Goal: Transaction & Acquisition: Obtain resource

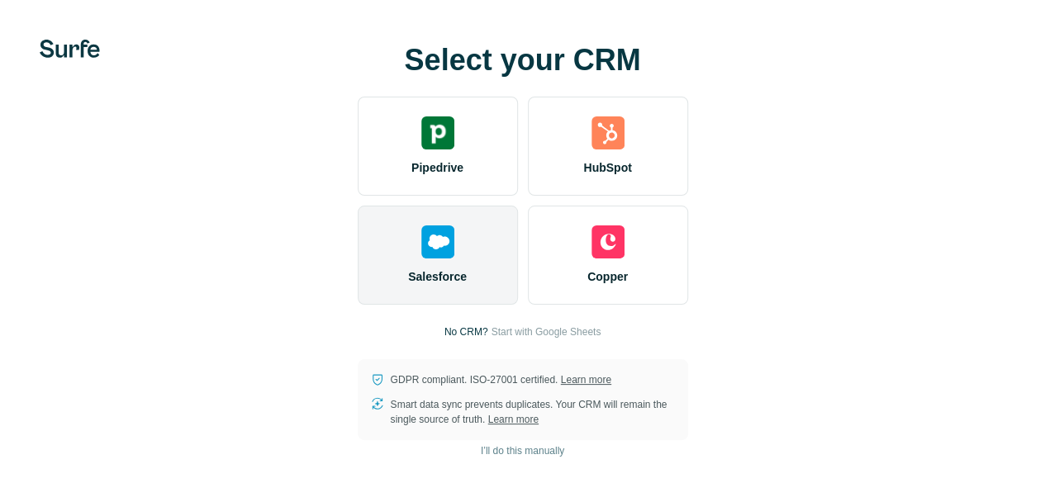
click at [358, 252] on div "Salesforce" at bounding box center [438, 255] width 160 height 99
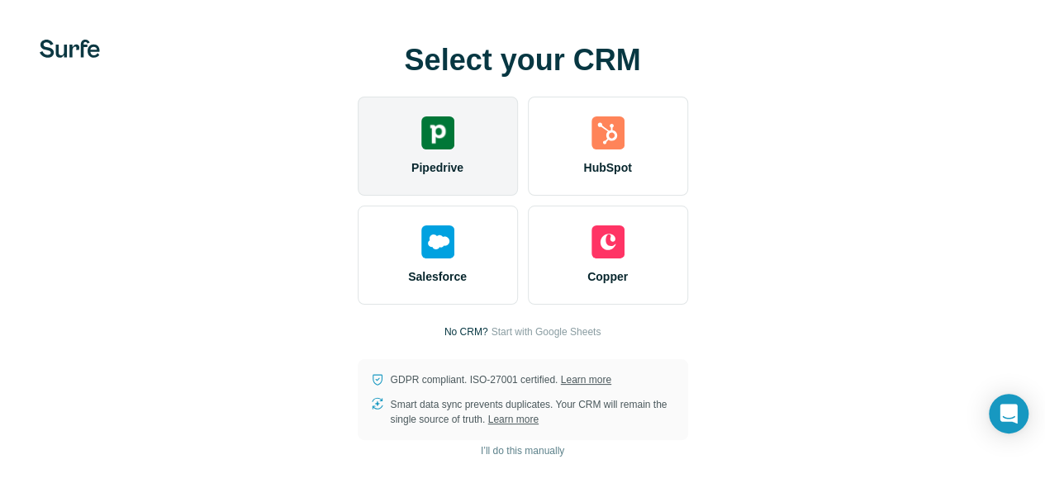
click at [358, 155] on div "Pipedrive" at bounding box center [438, 146] width 160 height 99
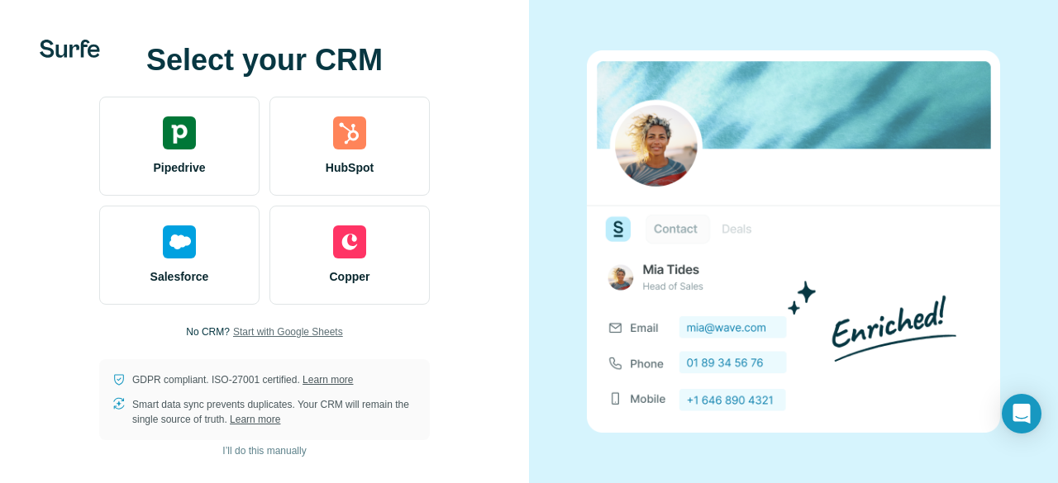
click at [319, 330] on span "Start with Google Sheets" at bounding box center [288, 332] width 110 height 15
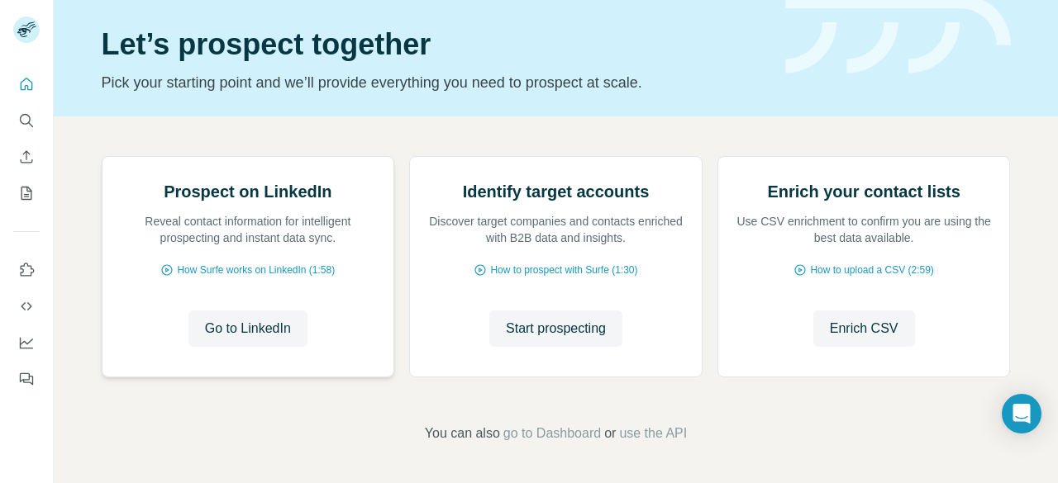
scroll to position [149, 0]
click at [255, 339] on span "Go to LinkedIn" at bounding box center [248, 329] width 86 height 20
click at [302, 278] on span "How Surfe works on LinkedIn (1:58)" at bounding box center [256, 270] width 158 height 15
click at [34, 130] on button "Search" at bounding box center [26, 121] width 26 height 30
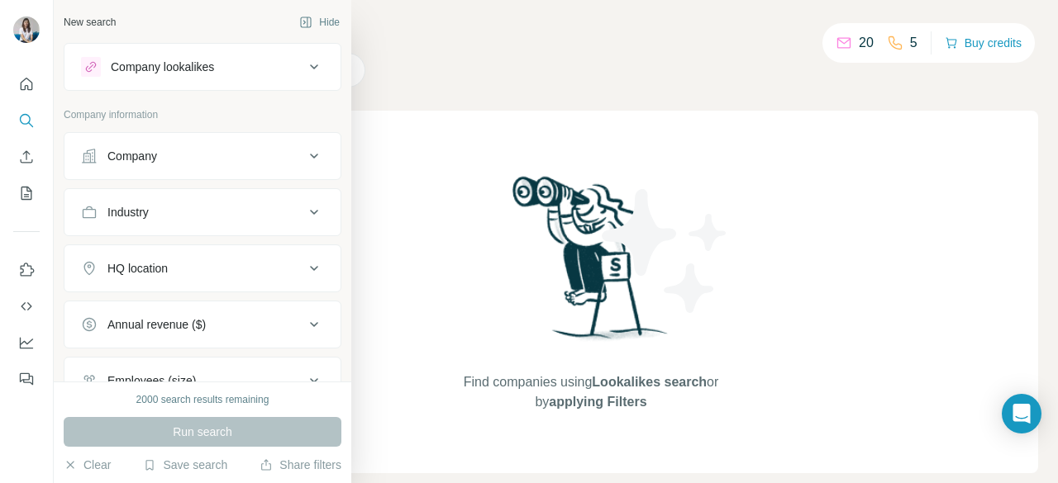
click at [242, 66] on div "Company lookalikes" at bounding box center [192, 67] width 223 height 20
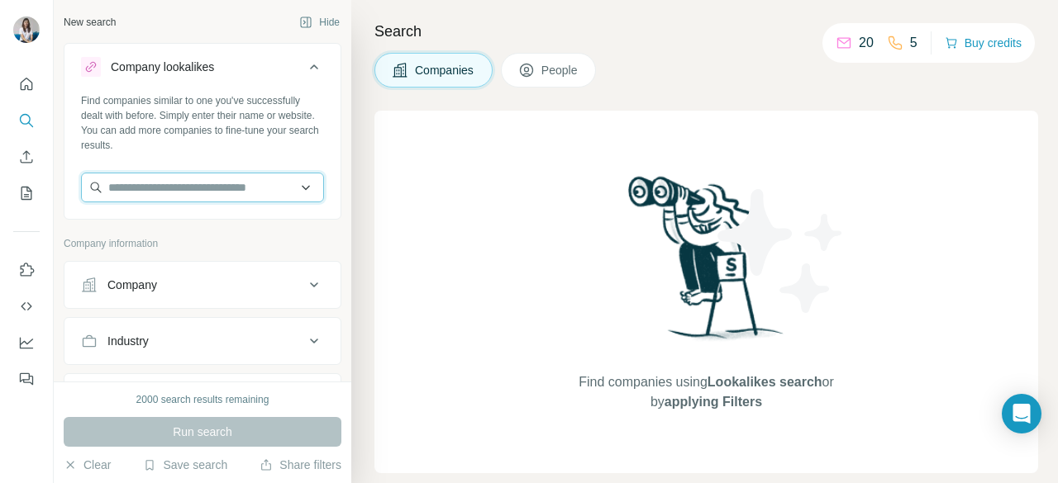
click at [234, 186] on input "text" at bounding box center [202, 188] width 243 height 30
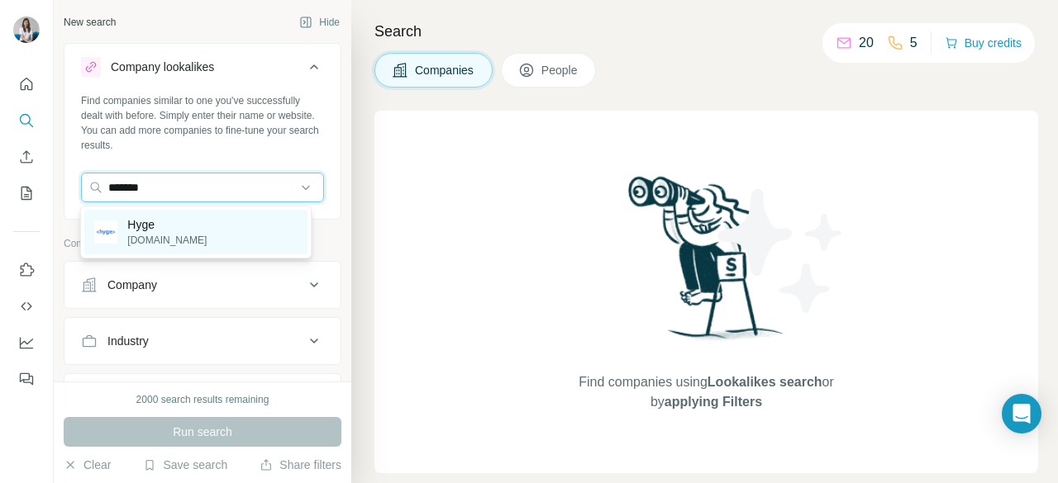
type input "*******"
click at [224, 221] on div "Hyge hyge.sg" at bounding box center [195, 232] width 222 height 45
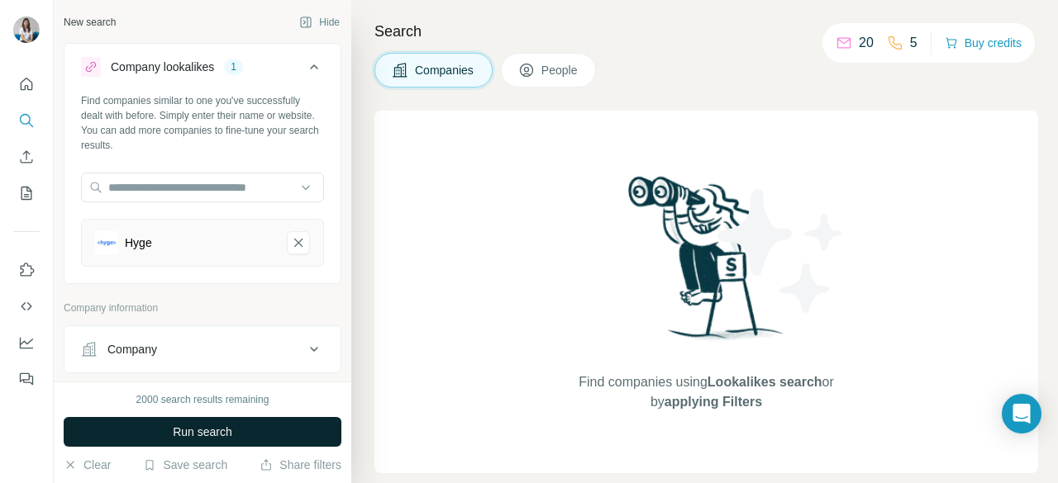
click at [258, 435] on button "Run search" at bounding box center [203, 432] width 278 height 30
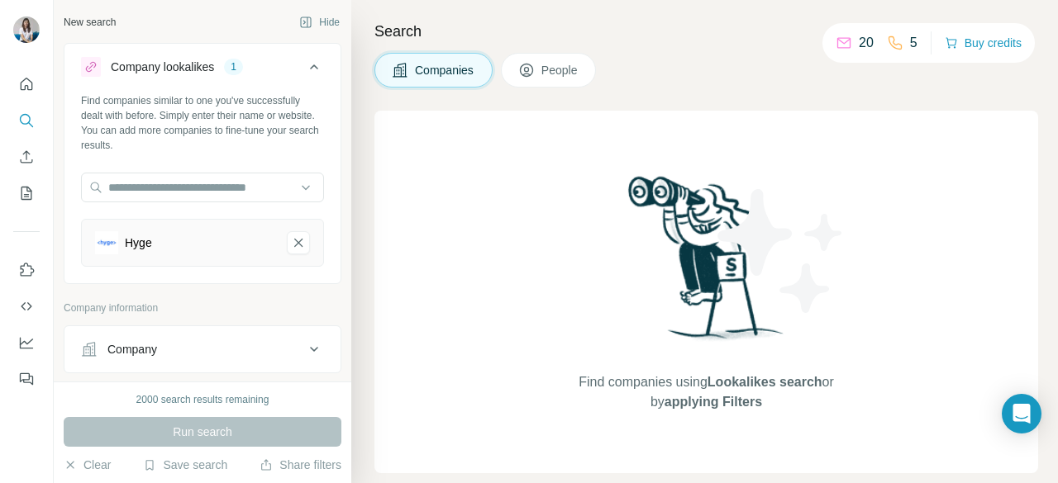
click at [221, 242] on div "Hyge" at bounding box center [184, 242] width 178 height 23
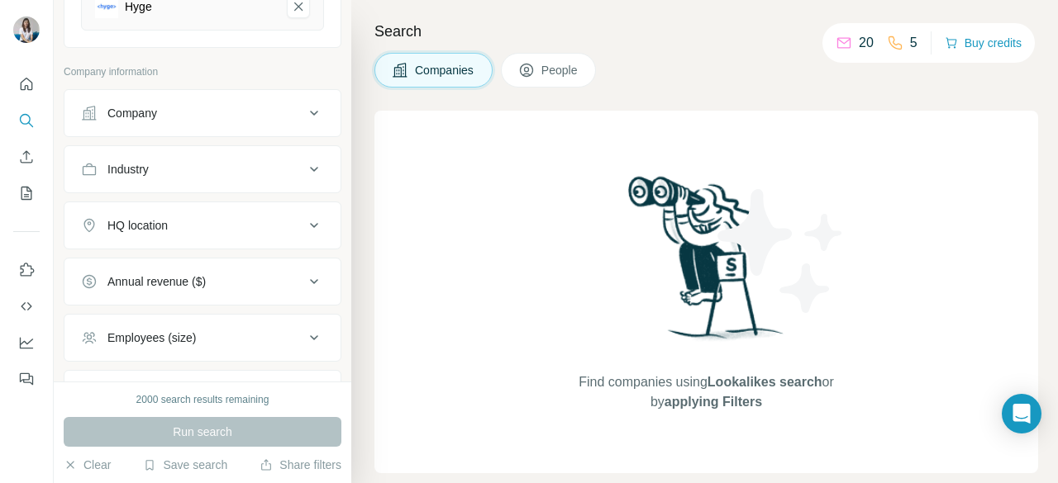
scroll to position [240, 0]
click at [203, 338] on div "Employees (size)" at bounding box center [192, 334] width 223 height 17
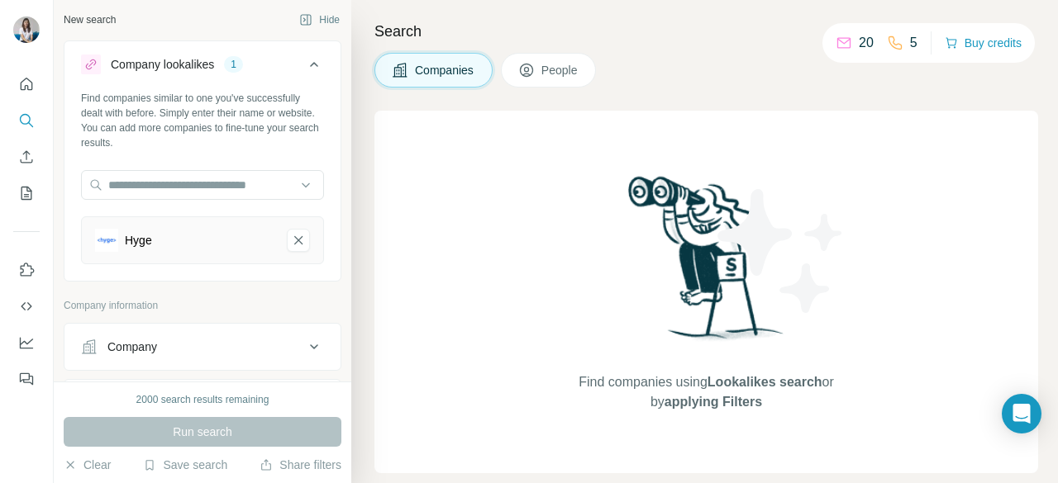
scroll to position [0, 0]
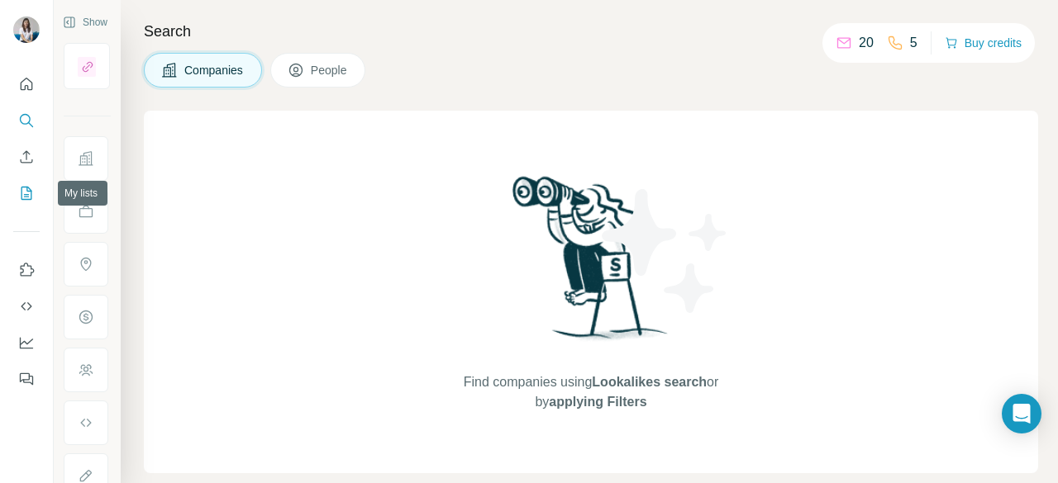
click at [24, 193] on icon "My lists" at bounding box center [26, 193] width 17 height 17
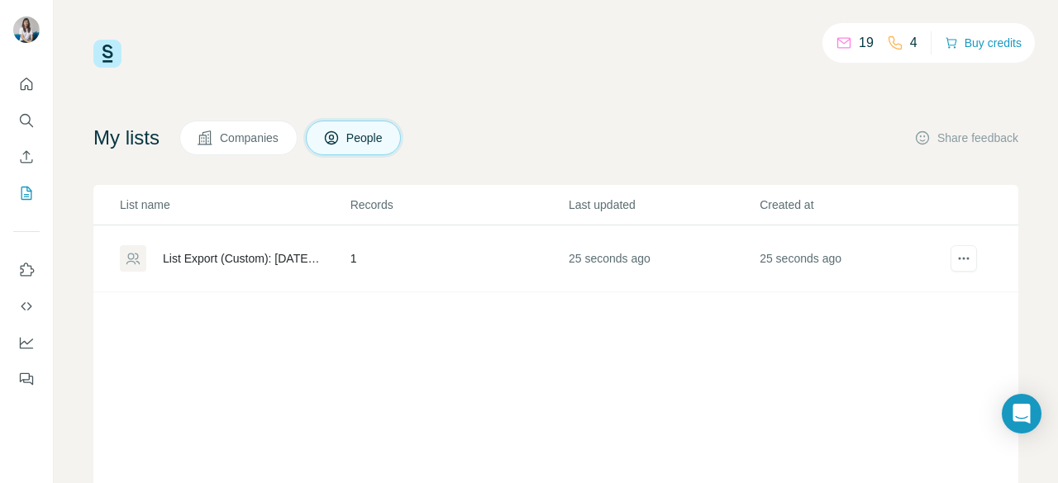
click at [243, 257] on div "List Export (Custom): [DATE] 07:43" at bounding box center [242, 258] width 159 height 17
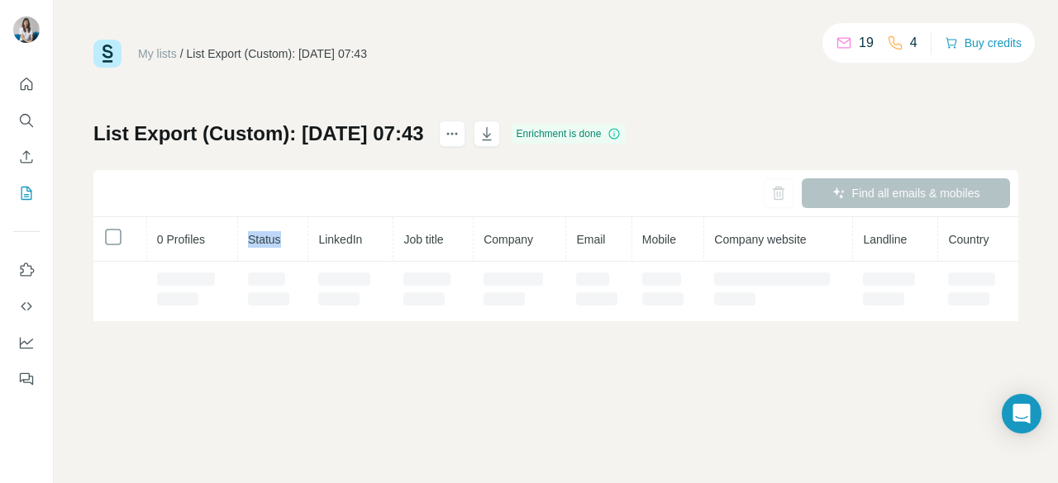
click at [243, 257] on th "Status" at bounding box center [273, 239] width 71 height 45
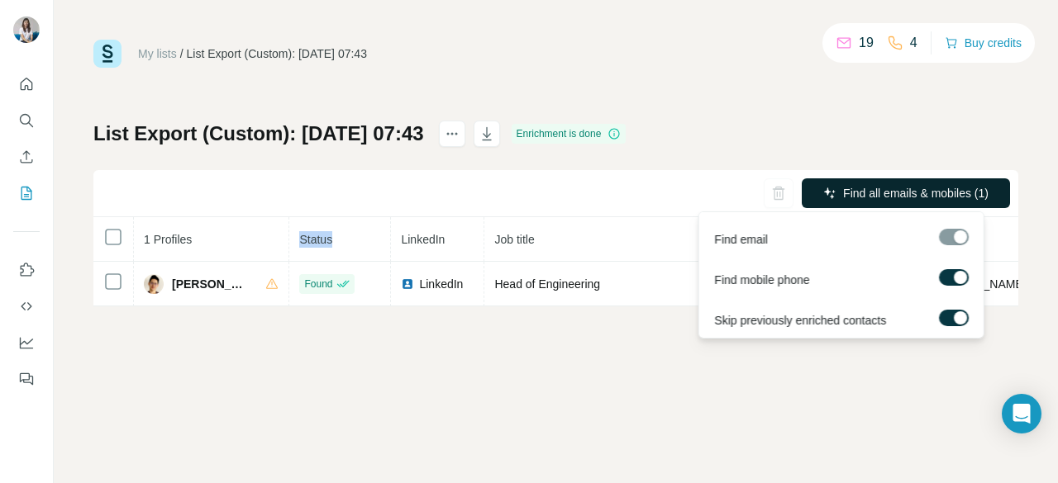
click at [947, 198] on span "Find all emails & mobiles (1)" at bounding box center [915, 193] width 145 height 17
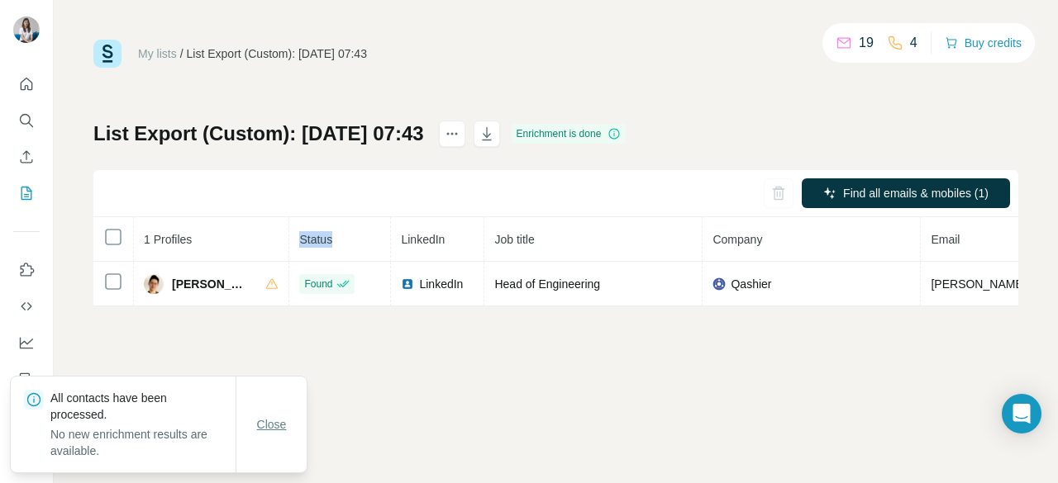
click at [266, 420] on span "Close" at bounding box center [272, 424] width 30 height 17
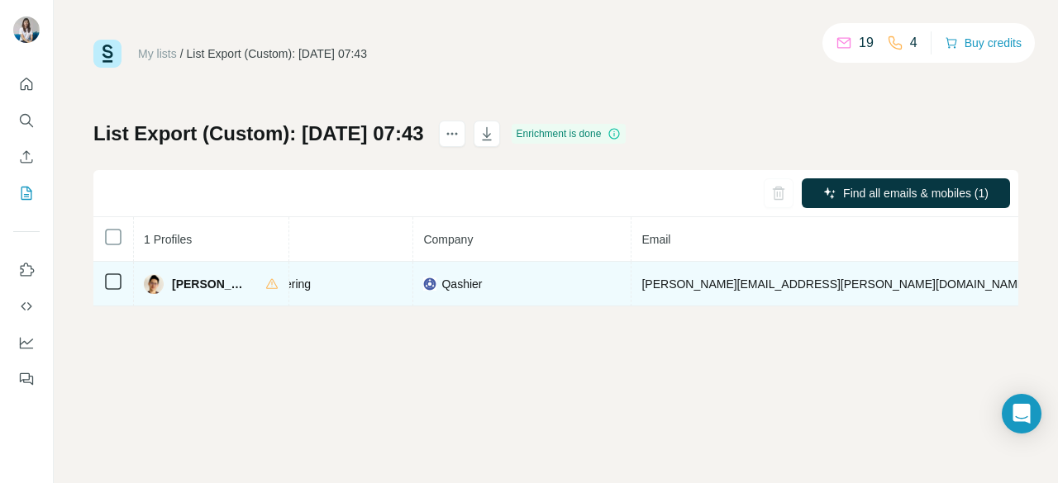
scroll to position [0, 291]
drag, startPoint x: 818, startPoint y: 289, endPoint x: 743, endPoint y: 288, distance: 75.2
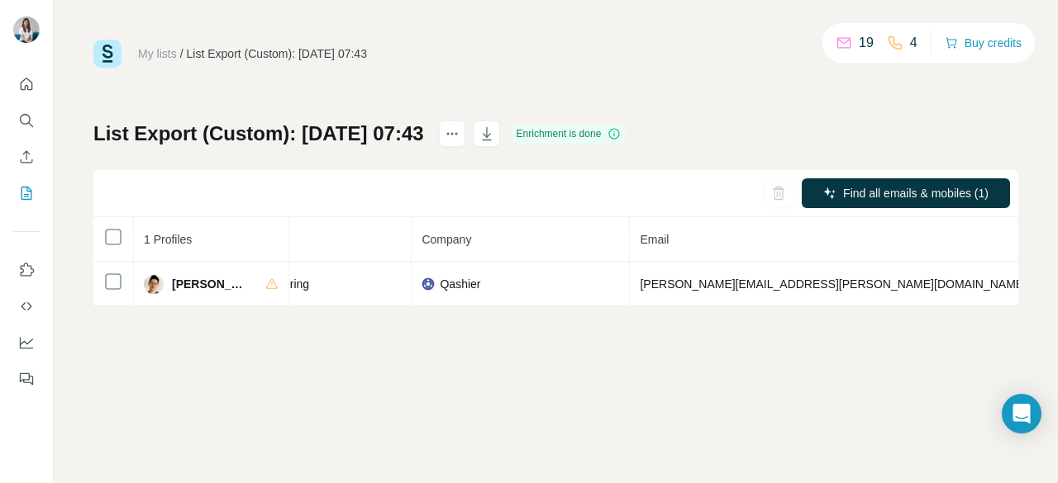
click at [789, 340] on div "My lists / List Export (Custom): [DATE] 07:43 19 4 Buy credits List Export (Cus…" at bounding box center [556, 241] width 1004 height 483
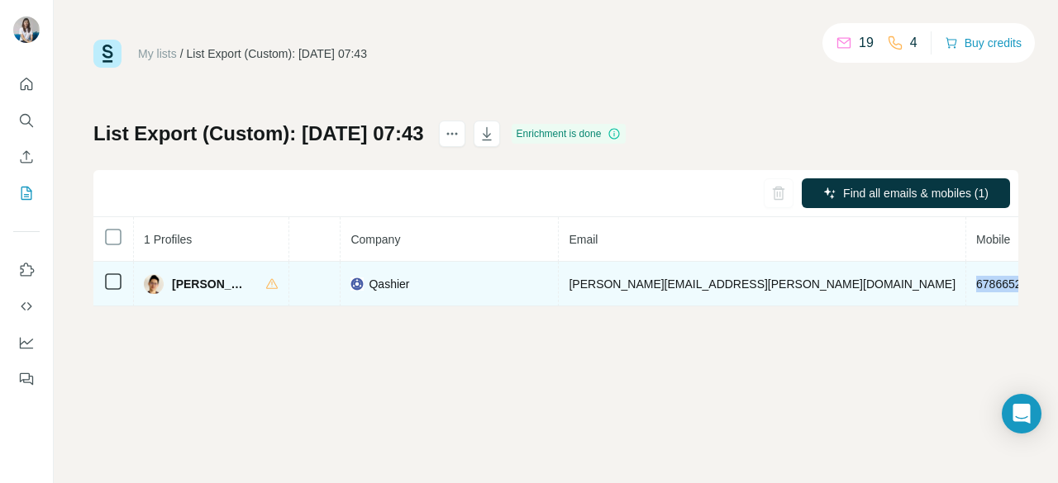
drag, startPoint x: 677, startPoint y: 287, endPoint x: 744, endPoint y: 284, distance: 67.0
click at [976, 284] on span "6786652639" at bounding box center [1008, 284] width 64 height 13
copy span "6786652639"
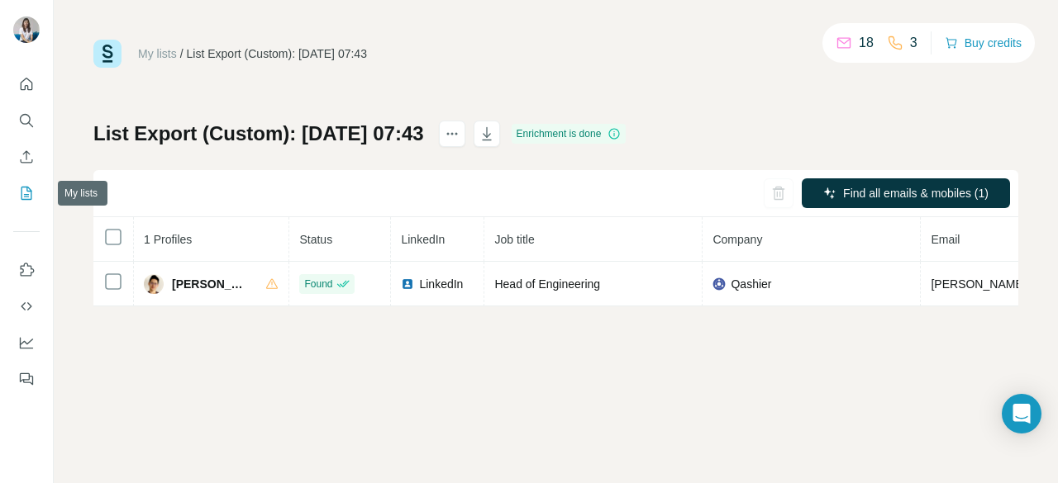
click at [23, 188] on icon "My lists" at bounding box center [26, 193] width 17 height 17
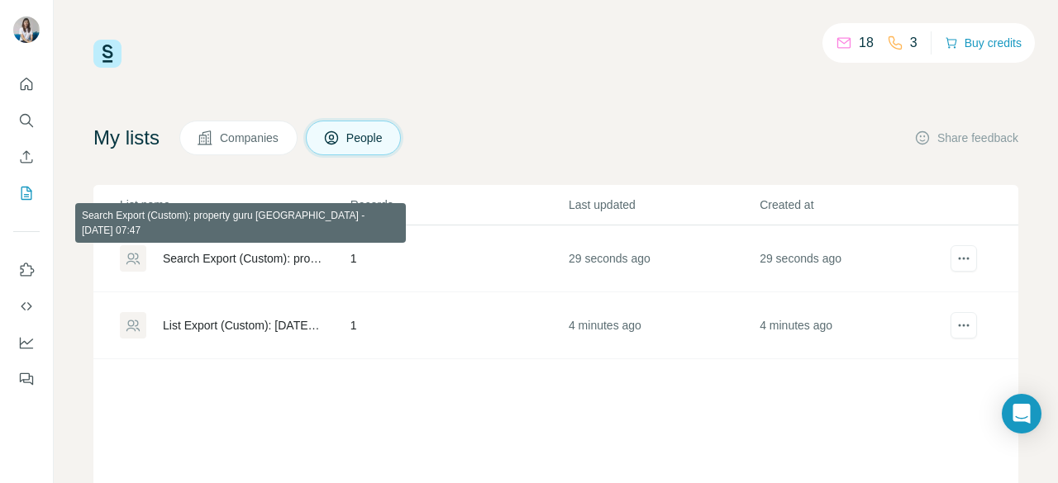
click at [205, 254] on div "Search Export (Custom): property guru singapore - 18/08/2025 07:47" at bounding box center [242, 258] width 159 height 17
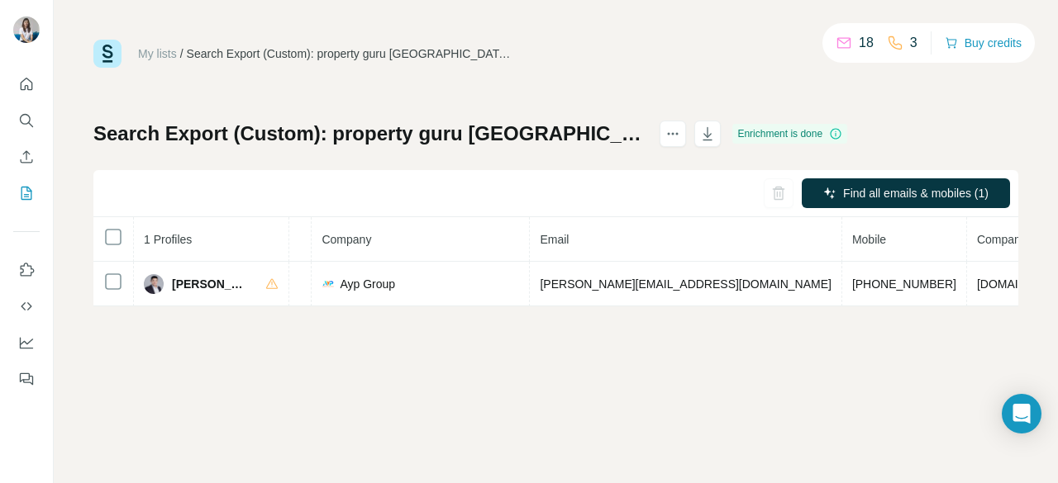
scroll to position [0, 405]
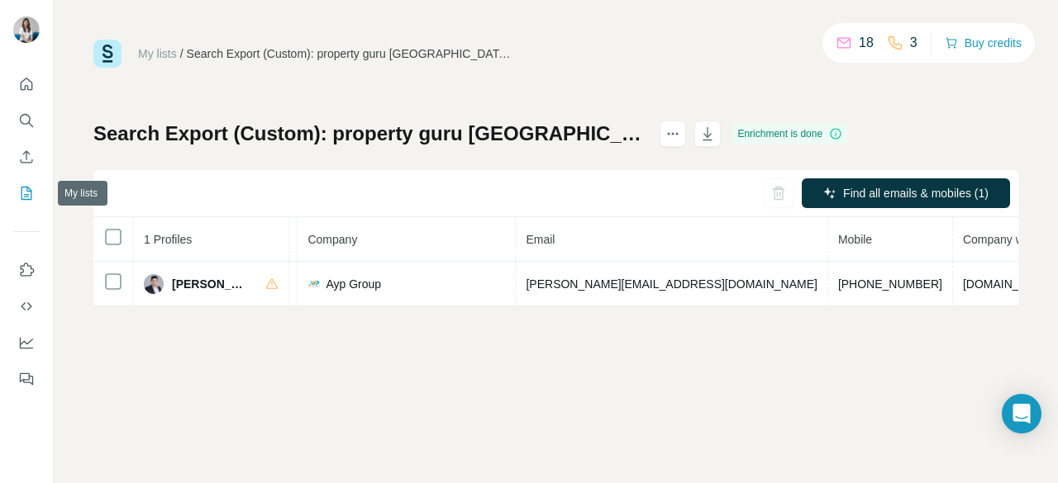
click at [28, 198] on icon "My lists" at bounding box center [26, 193] width 17 height 17
click at [23, 194] on icon "My lists" at bounding box center [26, 193] width 17 height 17
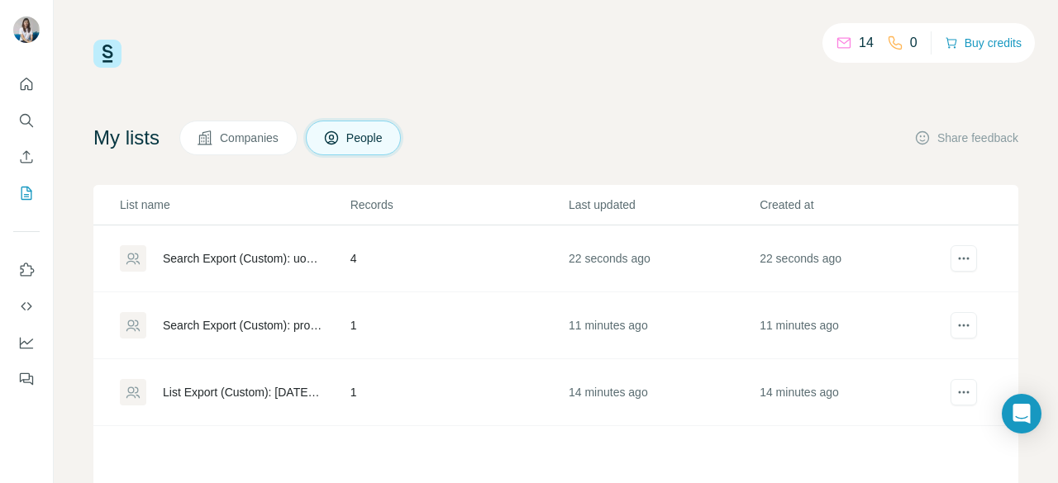
click at [307, 259] on div "Search Export (Custom): uob singapore - 18/08/2025 07:57" at bounding box center [242, 258] width 159 height 17
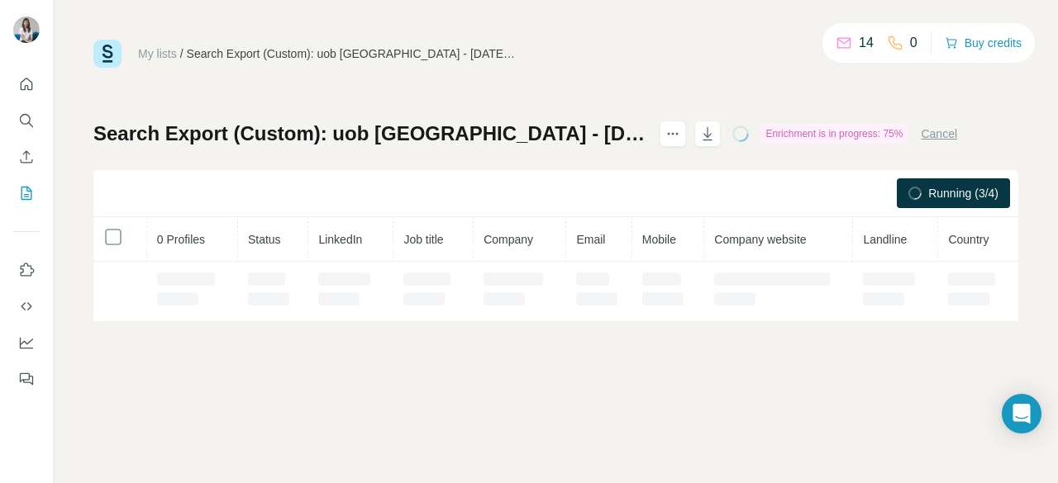
click at [308, 259] on th "LinkedIn" at bounding box center [350, 239] width 85 height 45
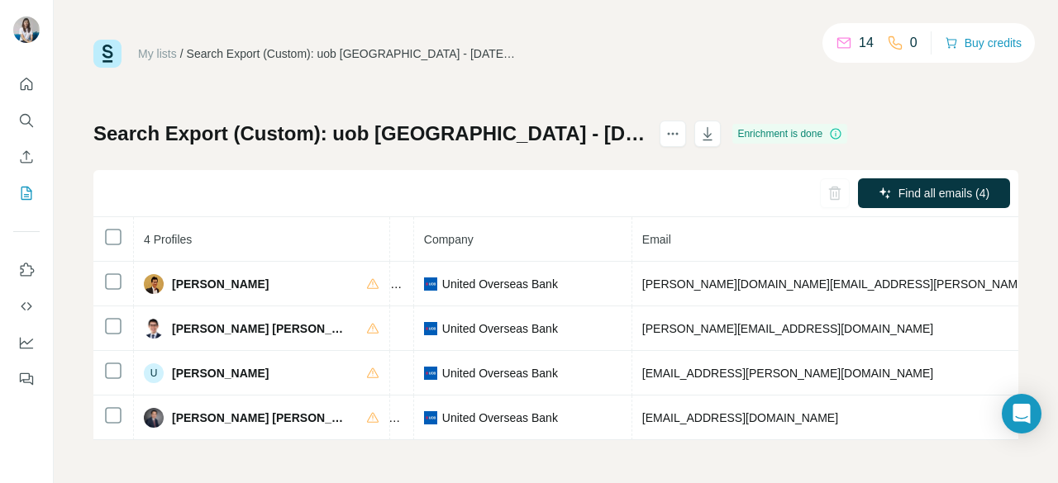
scroll to position [0, 392]
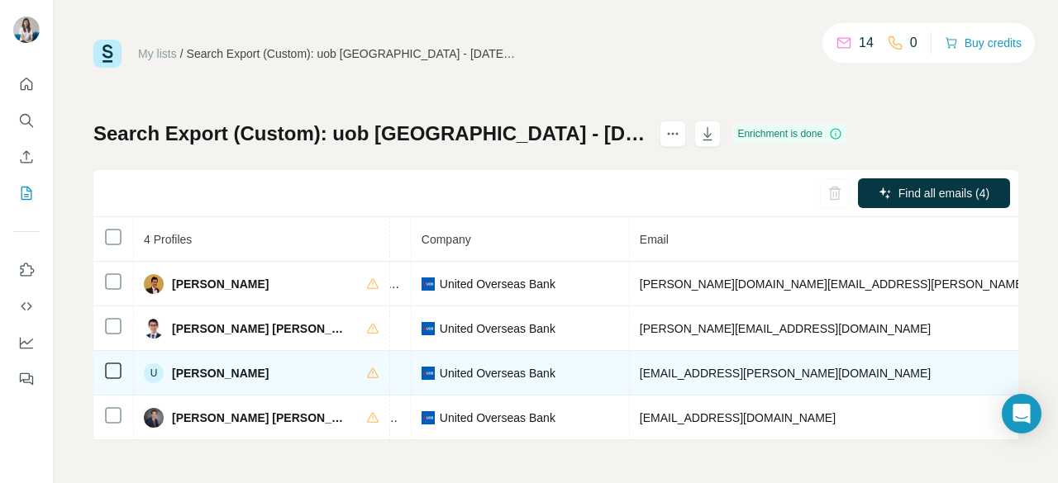
drag, startPoint x: 821, startPoint y: 366, endPoint x: 734, endPoint y: 369, distance: 87.6
copy span "+6596279127"
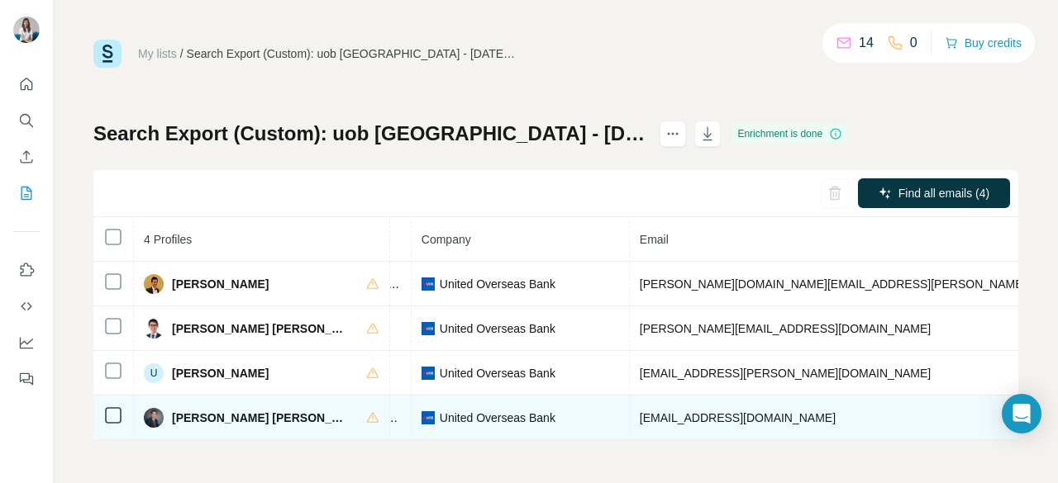
drag, startPoint x: 743, startPoint y: 412, endPoint x: 821, endPoint y: 416, distance: 77.7
copy span "+6597827709"
drag, startPoint x: 818, startPoint y: 411, endPoint x: 736, endPoint y: 411, distance: 81.8
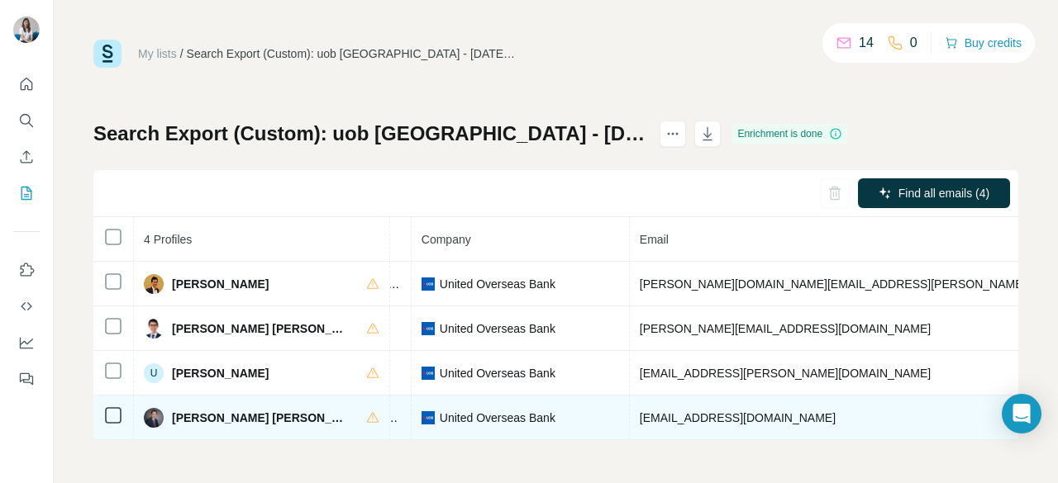
copy span "+6597827709"
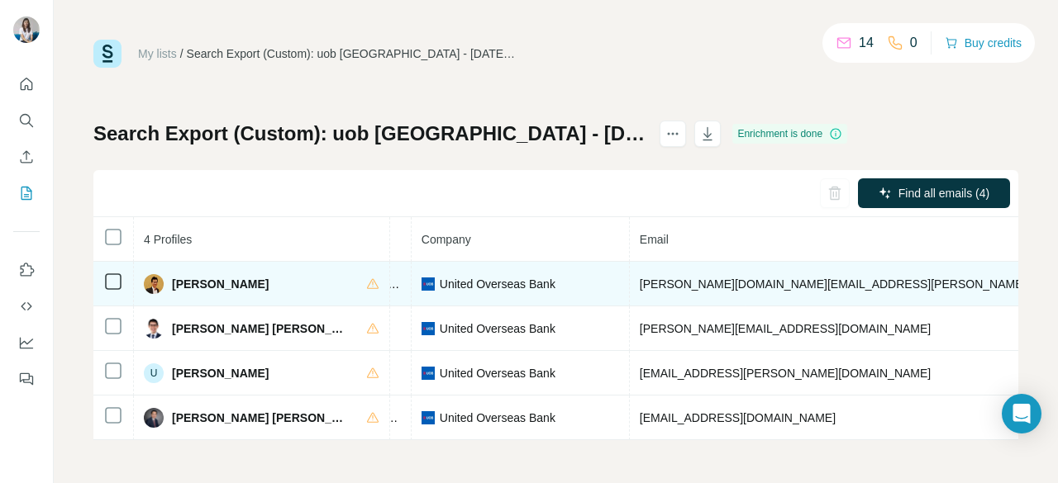
drag, startPoint x: 740, startPoint y: 278, endPoint x: 816, endPoint y: 283, distance: 76.2
drag, startPoint x: 710, startPoint y: 280, endPoint x: 555, endPoint y: 283, distance: 154.6
click at [630, 283] on td "justin.wang@uobgroup.com" at bounding box center [880, 284] width 500 height 45
copy span "justin.wang@uobgroup.com"
